Goal: Task Accomplishment & Management: Manage account settings

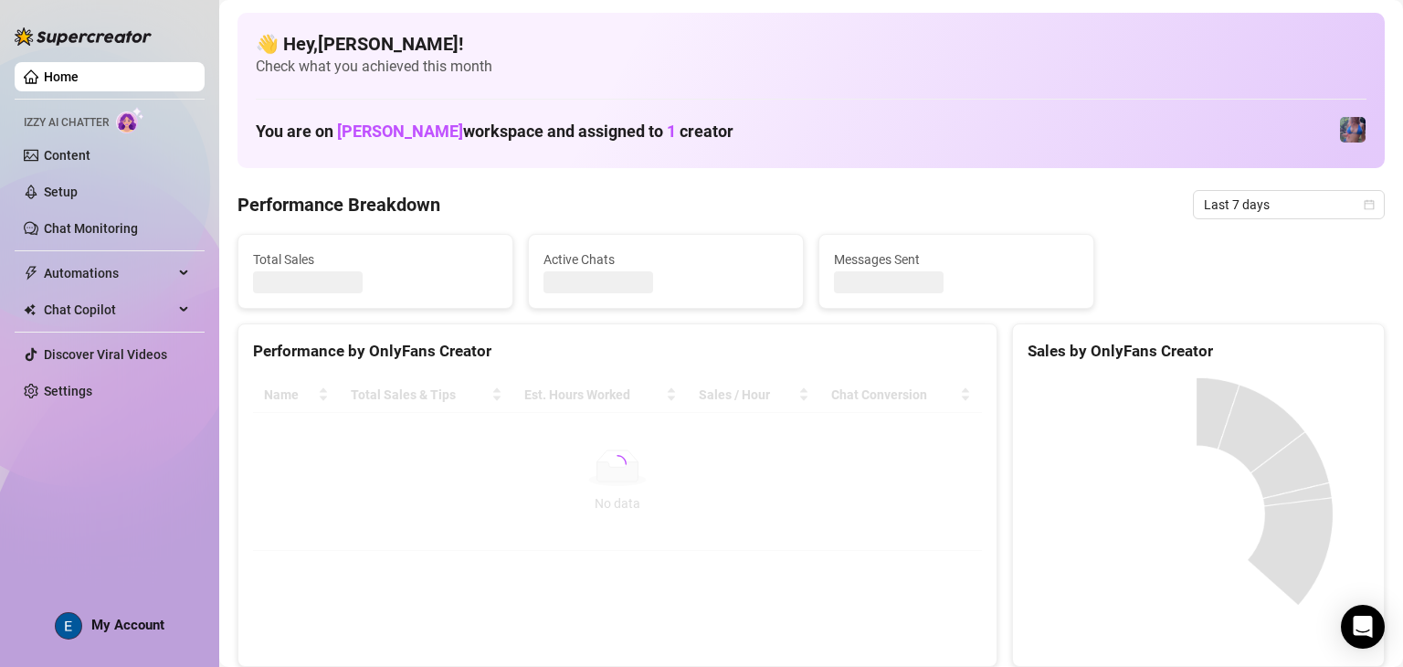
click at [133, 619] on span "My Account" at bounding box center [127, 625] width 73 height 16
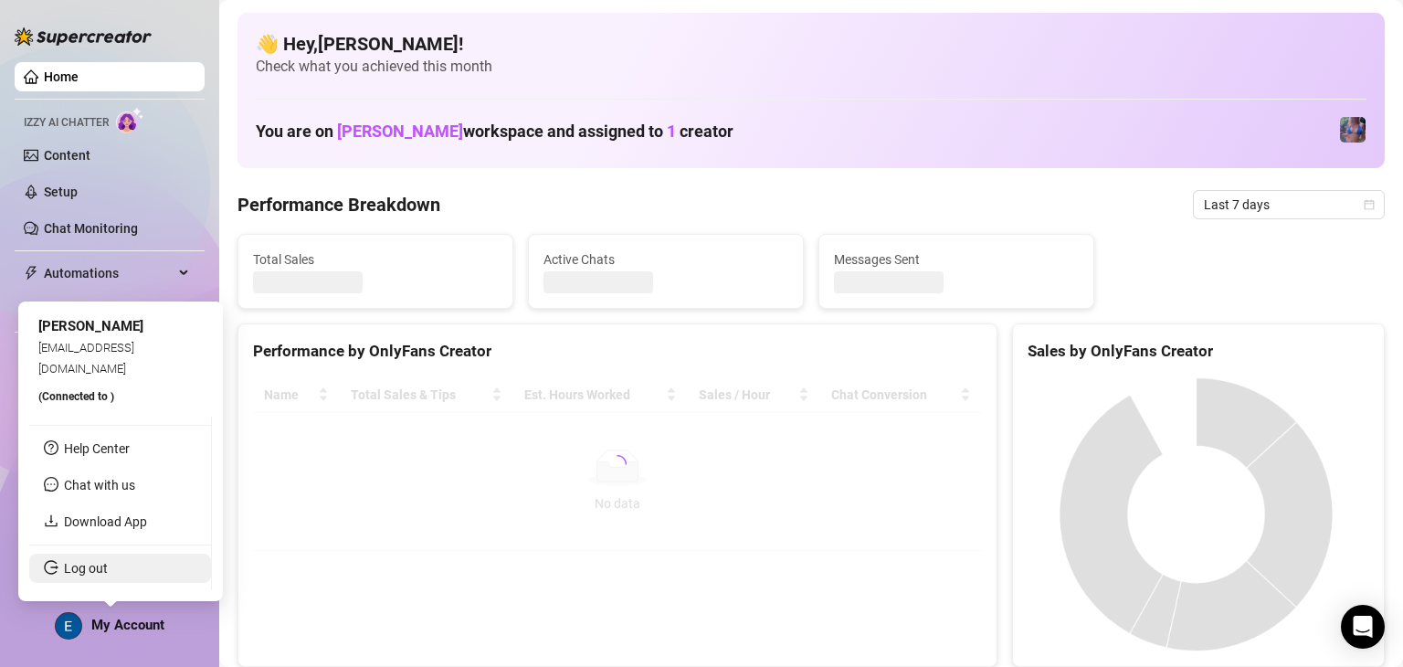
click at [108, 575] on link "Log out" at bounding box center [86, 568] width 44 height 15
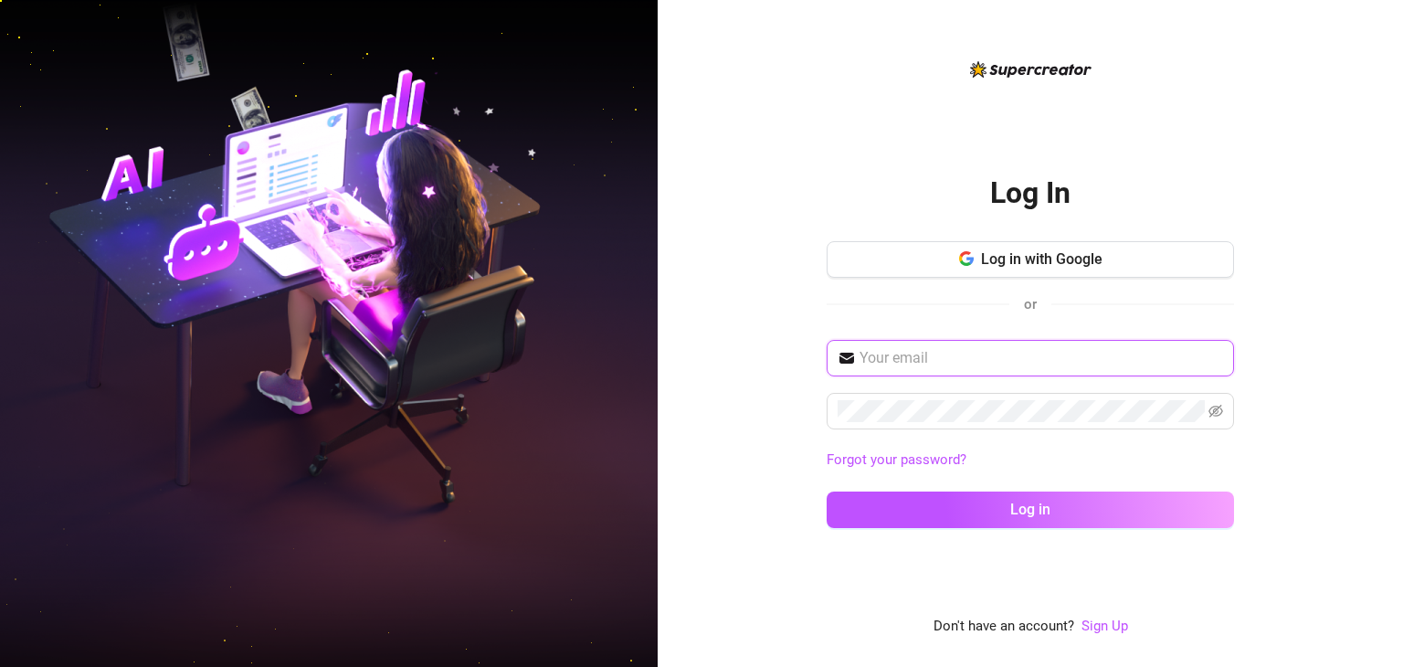
click at [956, 361] on input "text" at bounding box center [1042, 358] width 364 height 22
type input "[EMAIL_ADDRESS][DOMAIN_NAME]"
click at [827, 491] on button "Log in" at bounding box center [1030, 509] width 407 height 37
